Goal: Task Accomplishment & Management: Manage account settings

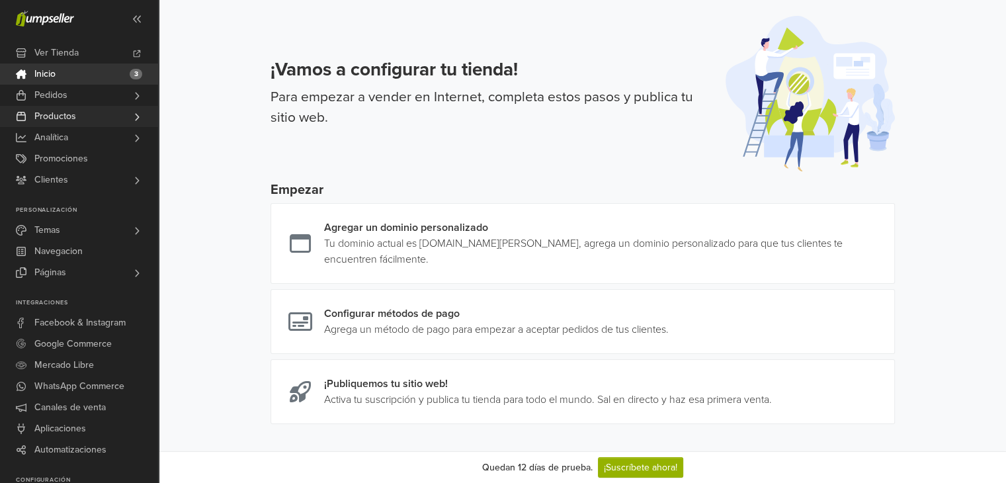
click at [63, 111] on span "Productos" at bounding box center [55, 116] width 42 height 21
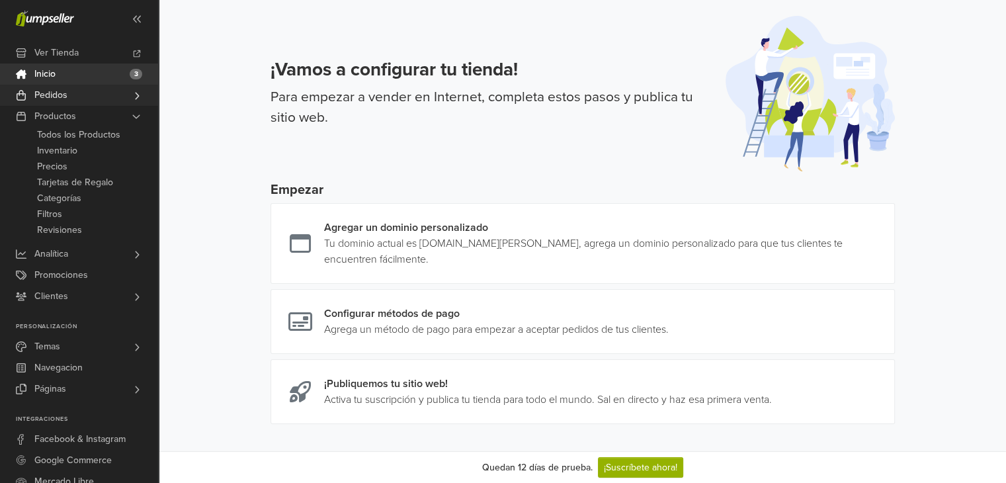
click at [69, 97] on link "Pedidos" at bounding box center [79, 95] width 158 height 21
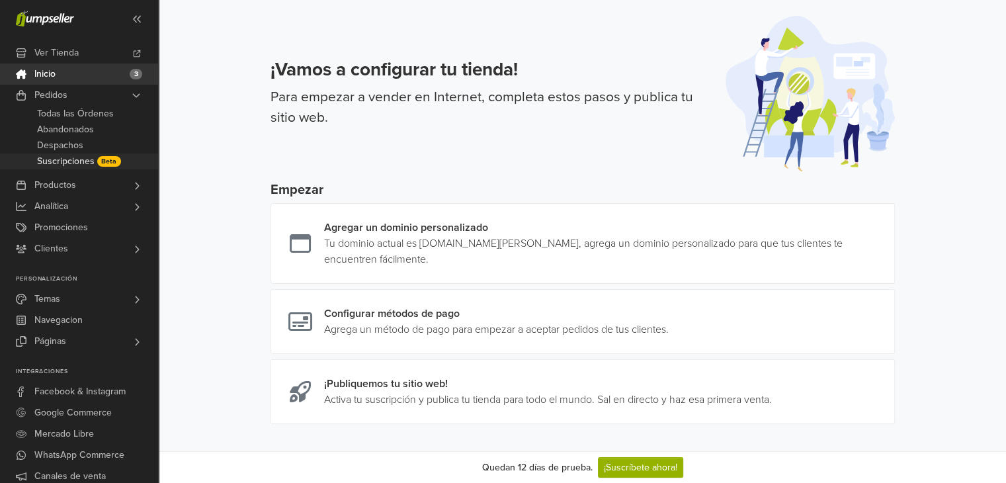
click at [77, 166] on span "Suscripciones" at bounding box center [66, 161] width 58 height 16
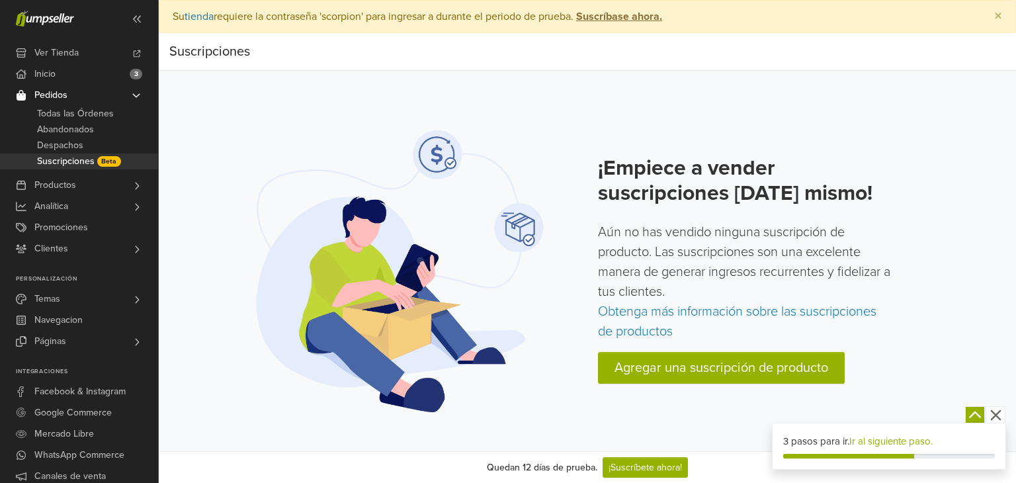
click at [87, 109] on span "Todas las Órdenes" at bounding box center [75, 114] width 77 height 16
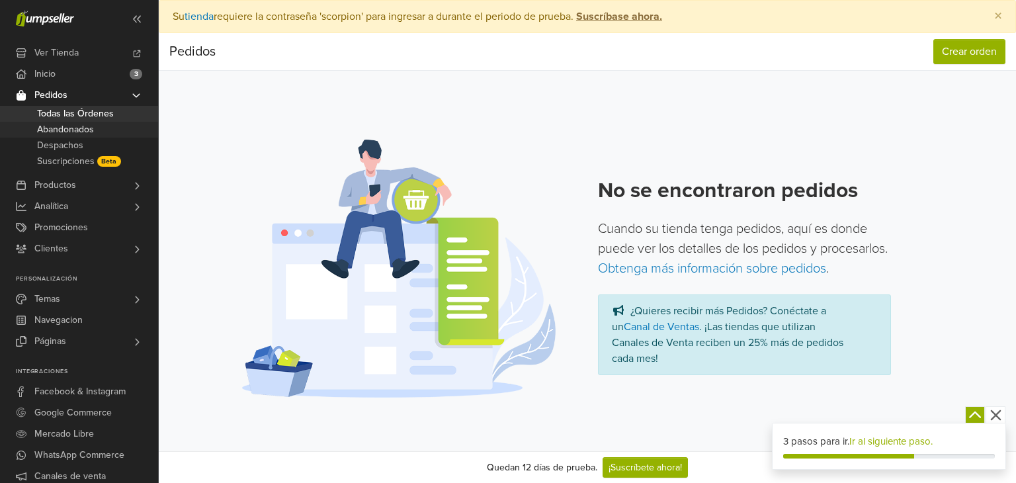
click at [68, 128] on span "Abandonados" at bounding box center [65, 130] width 57 height 16
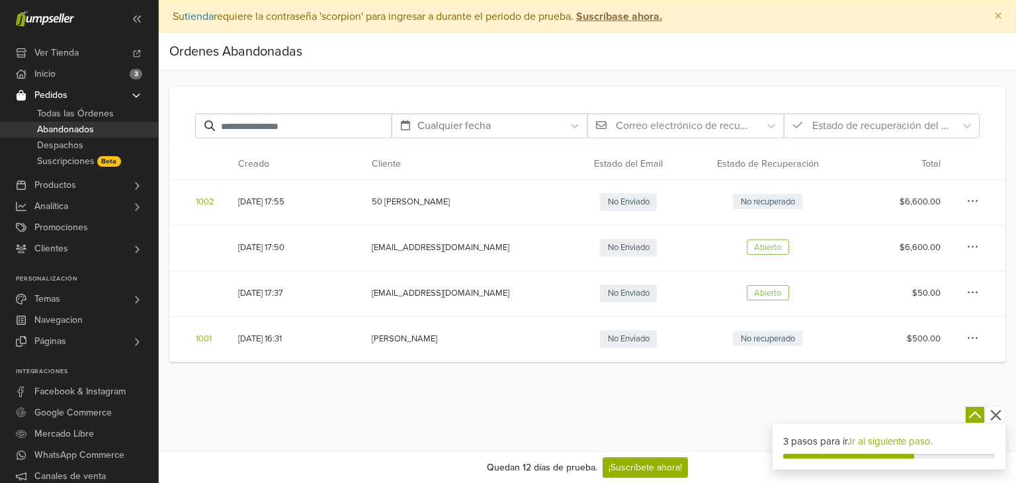
click at [969, 200] on icon "button" at bounding box center [973, 201] width 12 height 13
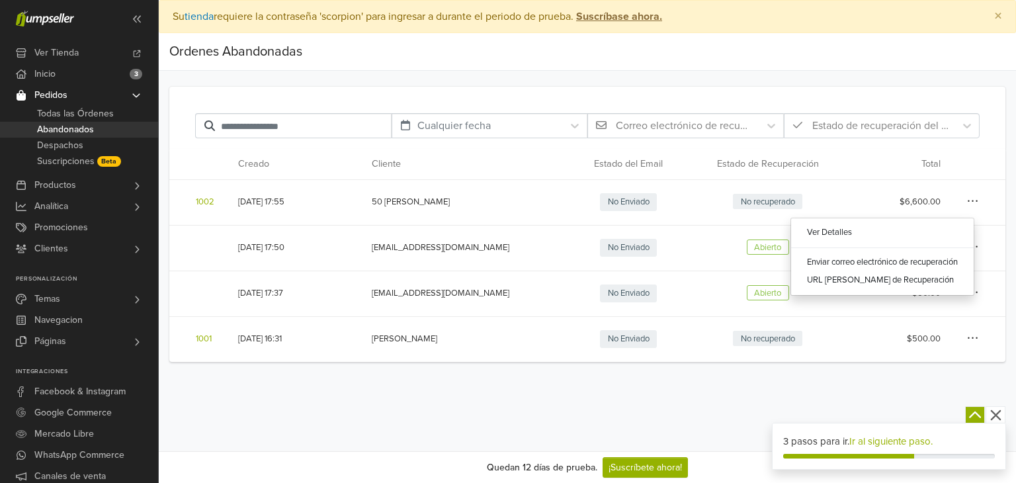
click at [417, 388] on div "Preferencias Suscripción Salir × Su tienda requiere la contraseña 'scorpion' pa…" at bounding box center [587, 225] width 857 height 451
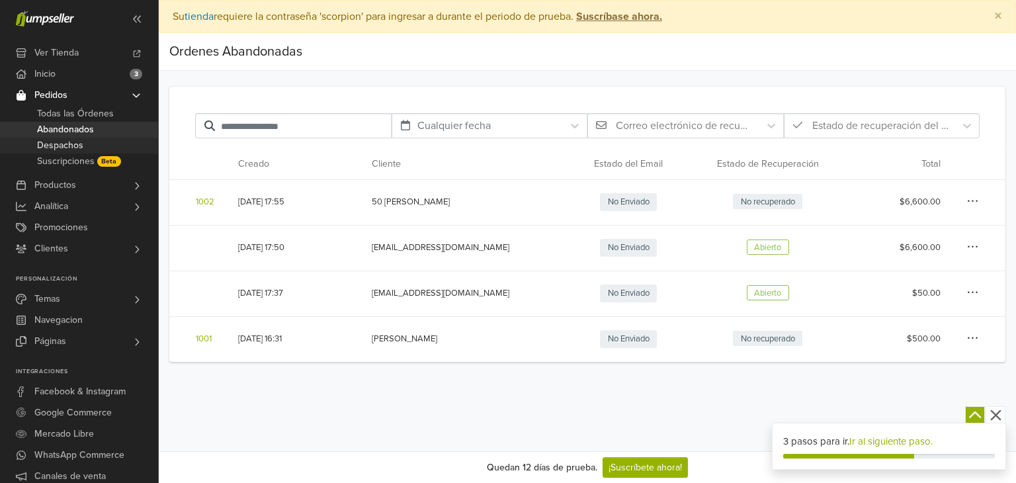
click at [75, 146] on span "Despachos" at bounding box center [60, 146] width 46 height 16
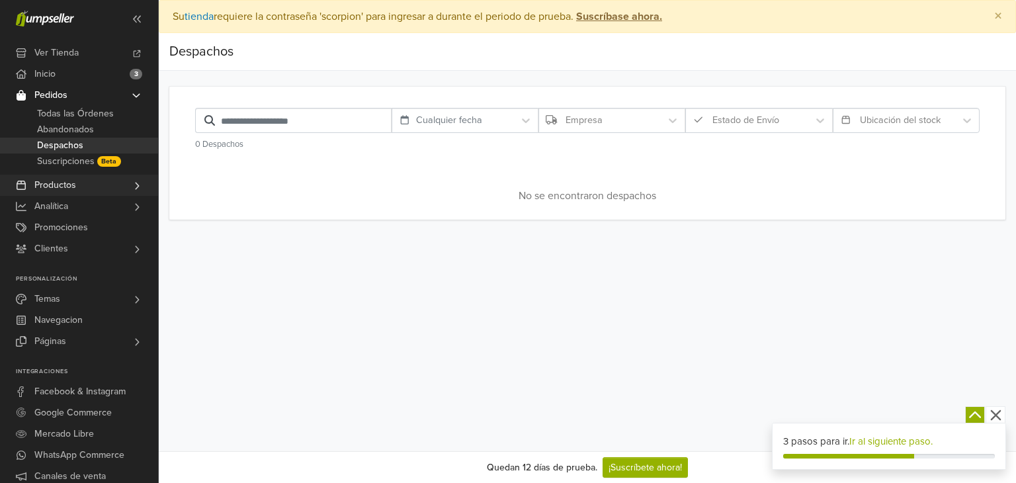
click at [101, 183] on link "Productos" at bounding box center [79, 185] width 158 height 21
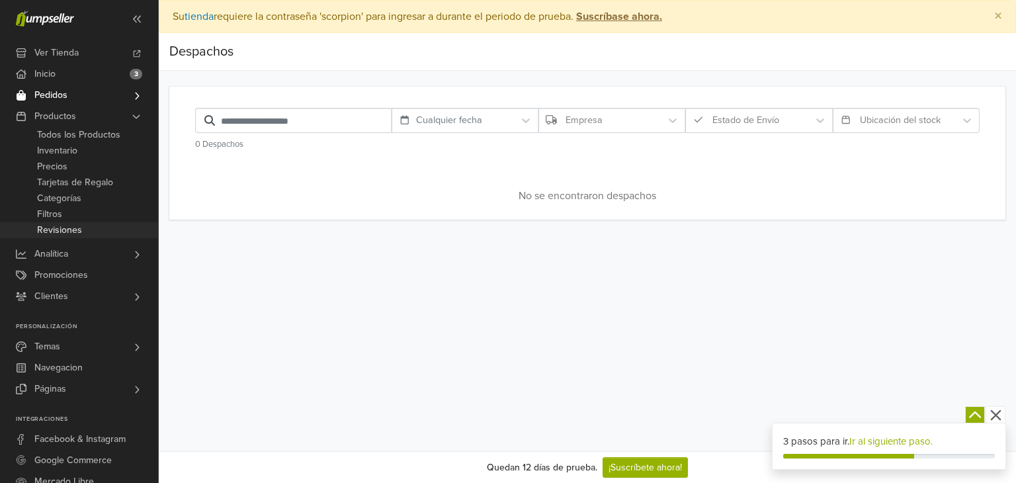
click at [73, 224] on span "Revisiones" at bounding box center [59, 230] width 45 height 16
